Goal: Find specific page/section: Find specific page/section

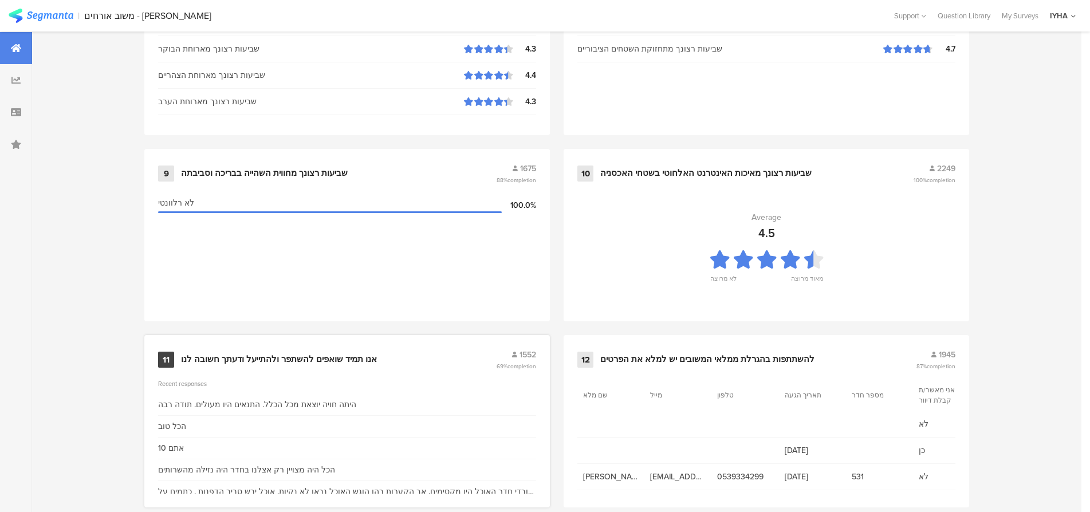
scroll to position [1168, 0]
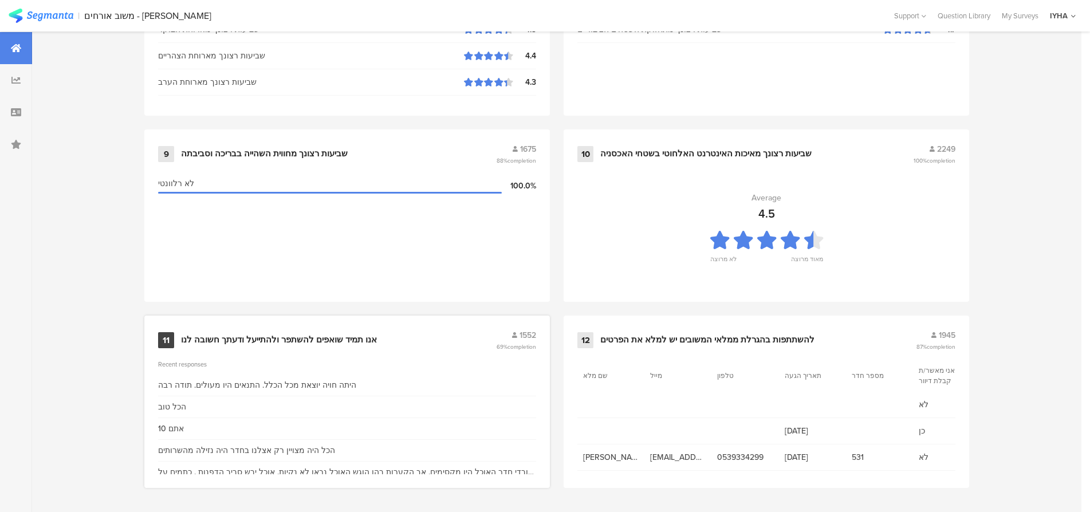
click at [302, 339] on div "אנו תמיד שואפים להשתפר ולהתייעל ודעתך חשובה לנו" at bounding box center [279, 340] width 196 height 11
